Goal: Transaction & Acquisition: Book appointment/travel/reservation

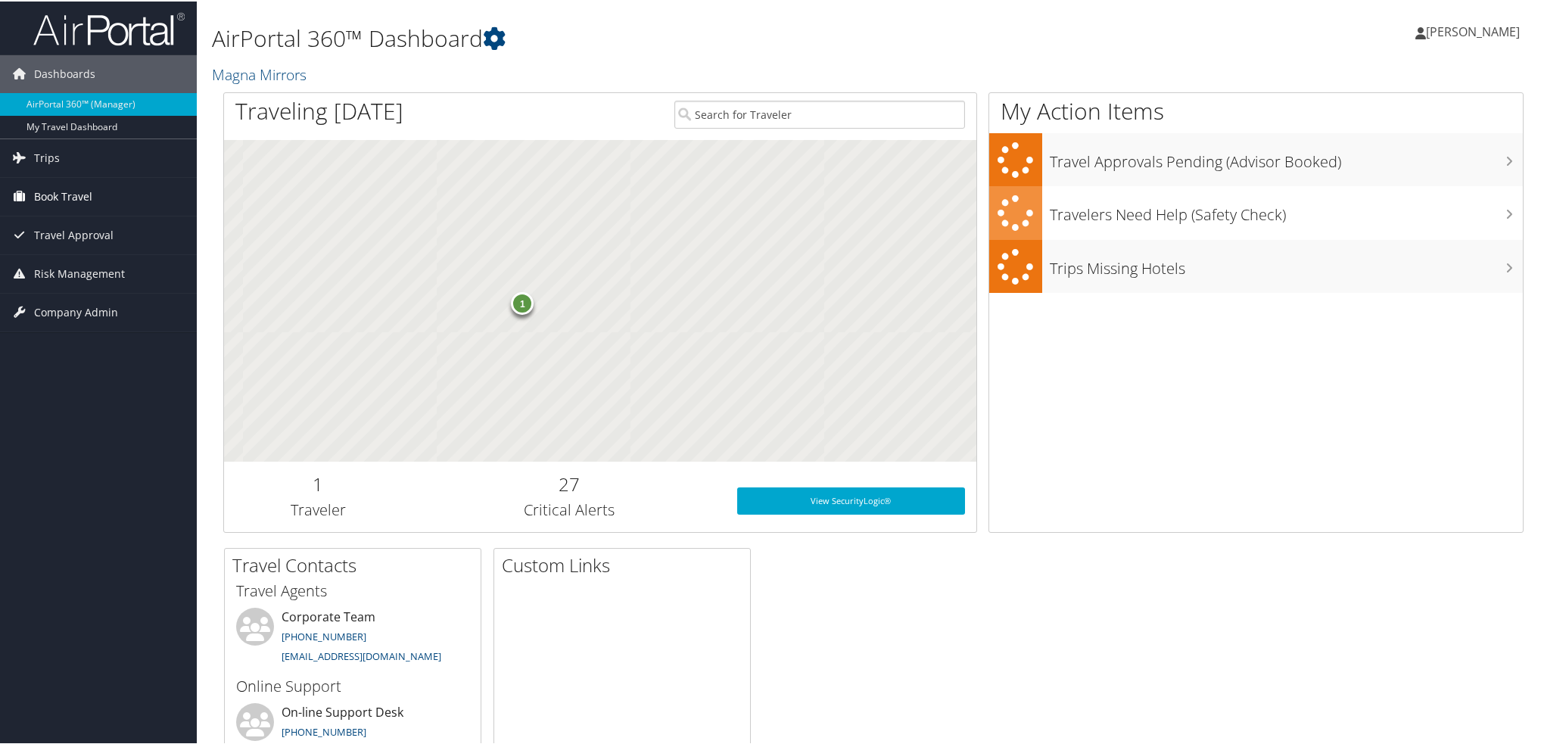
click at [67, 198] on span "Book Travel" at bounding box center [63, 195] width 58 height 38
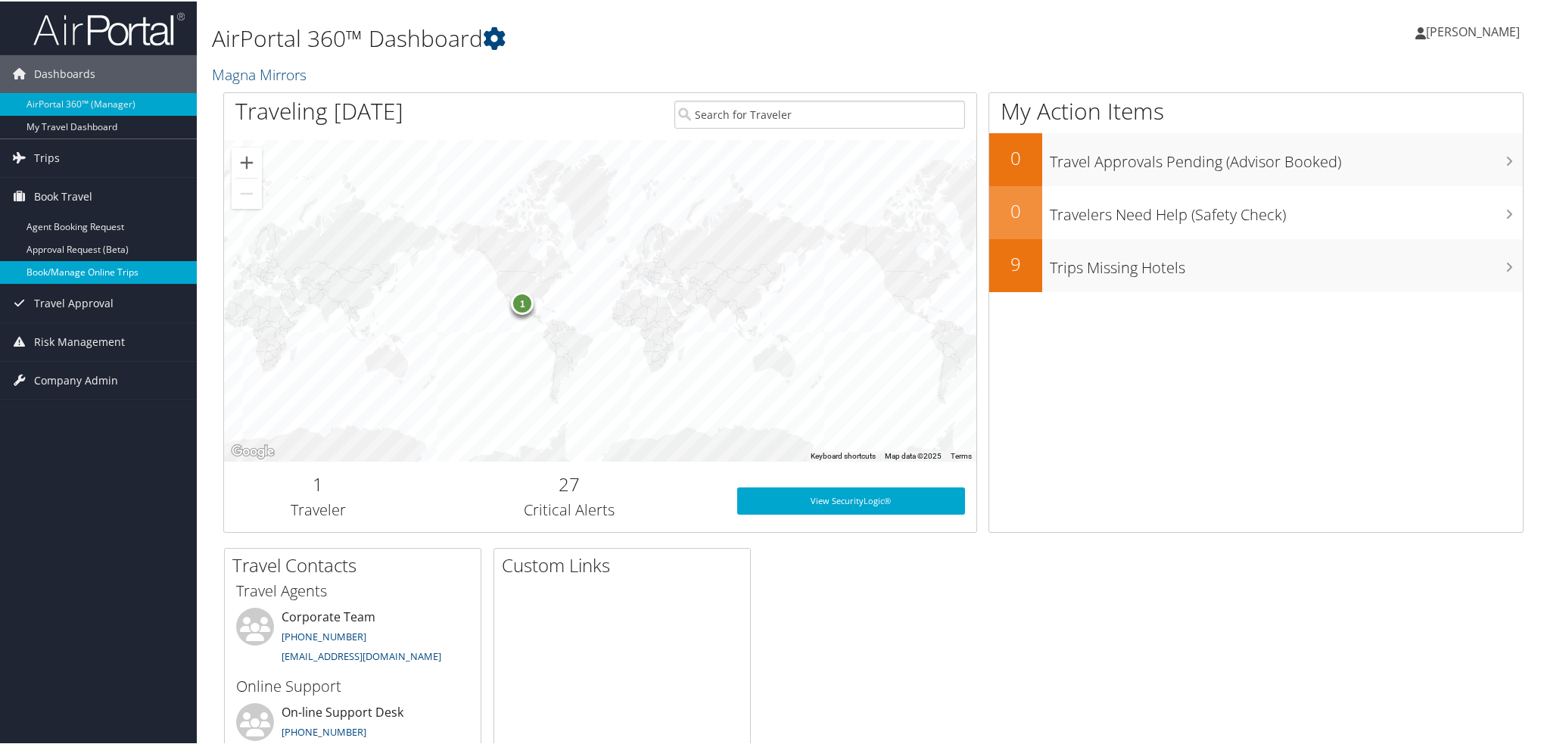
click at [88, 267] on link "Book/Manage Online Trips" at bounding box center [98, 271] width 197 height 23
click at [75, 272] on link "Book/Manage Online Trips" at bounding box center [98, 271] width 197 height 23
